Goal: Book appointment/travel/reservation

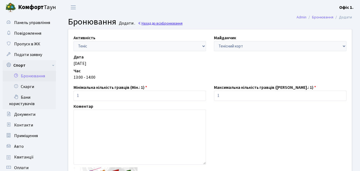
click at [147, 23] on link "Назад до всіх Бронювання" at bounding box center [160, 23] width 45 height 5
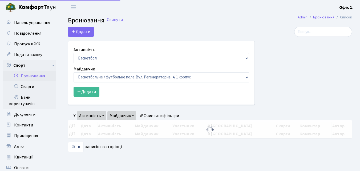
select select "25"
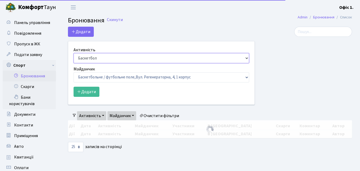
click at [246, 57] on select "Баскетбол Волейбол Йога Катання на роликах Настільний теніс Теніс Футбол Фітнес" at bounding box center [162, 58] width 176 height 10
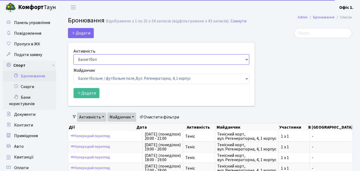
select select "1"
click at [74, 54] on select "Баскетбол Волейбол Йога Катання на роликах Настільний теніс Теніс Футбол Фітнес" at bounding box center [162, 59] width 176 height 10
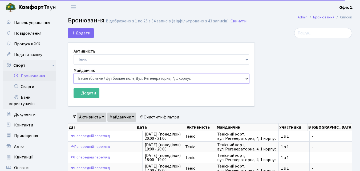
click at [249, 78] on select "Баскетбольне / футбольне поле, Вул. Регенераторна, 4, 1 корпус Баскетбольне пол…" at bounding box center [162, 79] width 176 height 10
select select "1"
click at [74, 74] on select "Баскетбольне / футбольне поле, Вул. Регенераторна, 4, 1 корпус Баскетбольне пол…" at bounding box center [162, 79] width 176 height 10
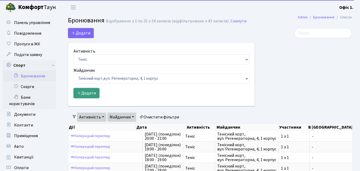
click at [94, 93] on button "Додати" at bounding box center [87, 93] width 26 height 10
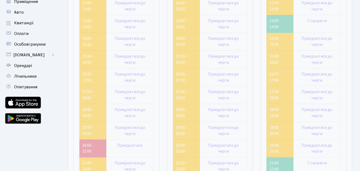
scroll to position [133, 0]
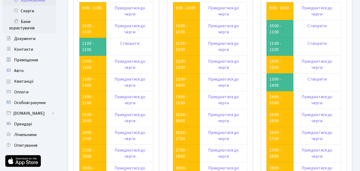
scroll to position [80, 0]
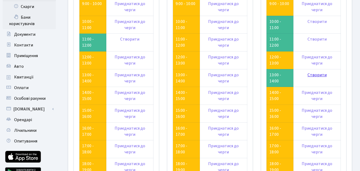
click at [318, 74] on link "Створити" at bounding box center [317, 75] width 19 height 6
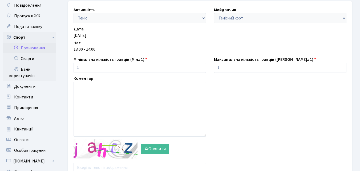
scroll to position [80, 0]
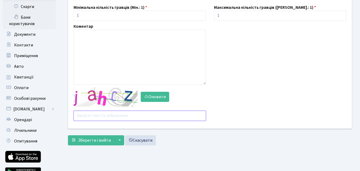
click at [89, 117] on input "text" at bounding box center [140, 116] width 132 height 10
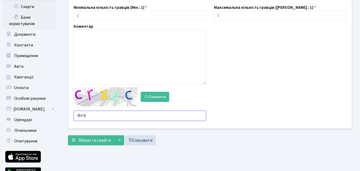
type input "4bh9j"
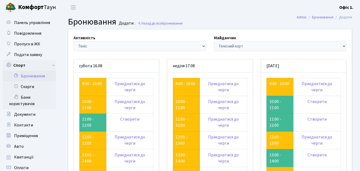
scroll to position [80, 0]
